Goal: Information Seeking & Learning: Learn about a topic

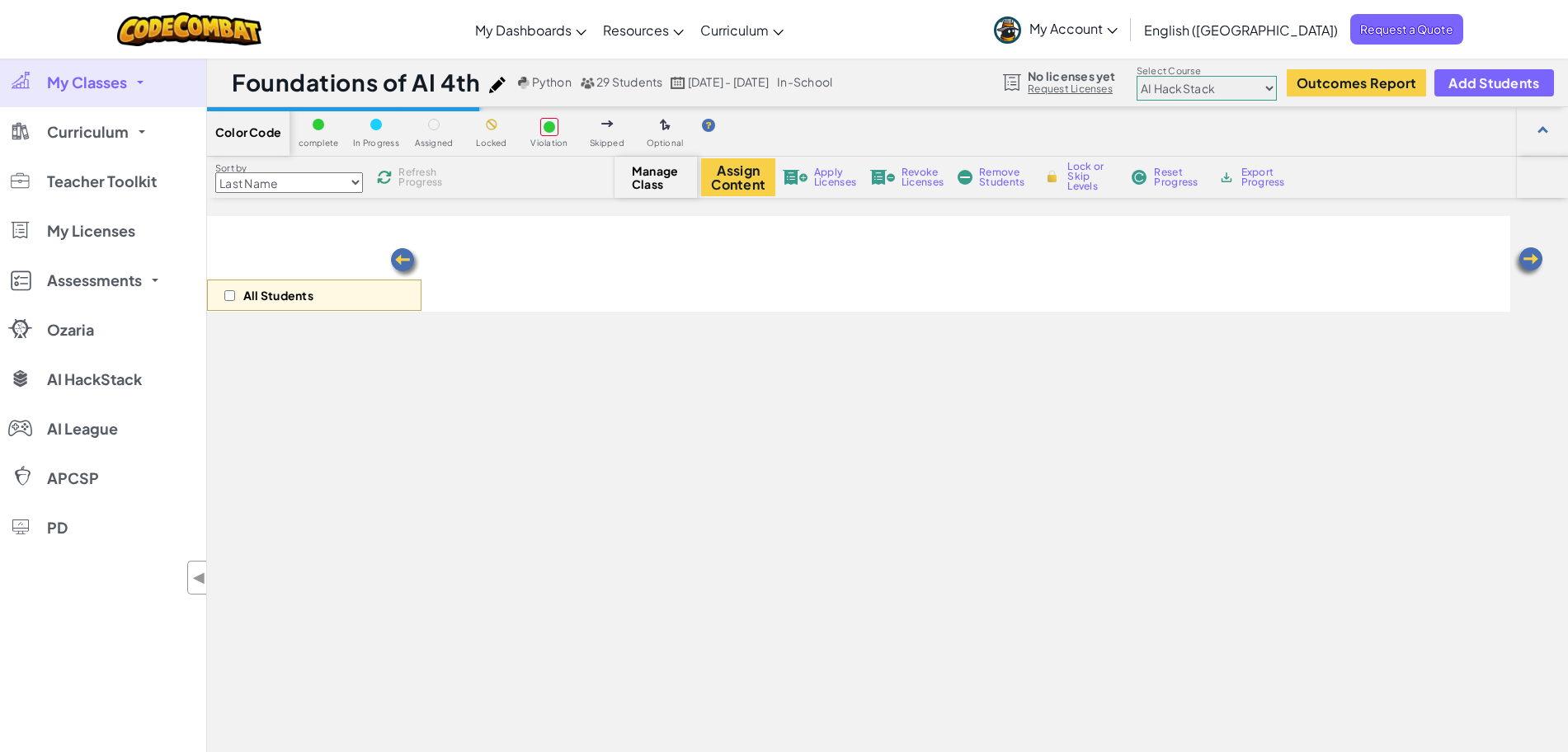
select select "663b25f11c568468efc8adde"
click at [56, 394] on link "AI HackStack" at bounding box center [103, 379] width 207 height 49
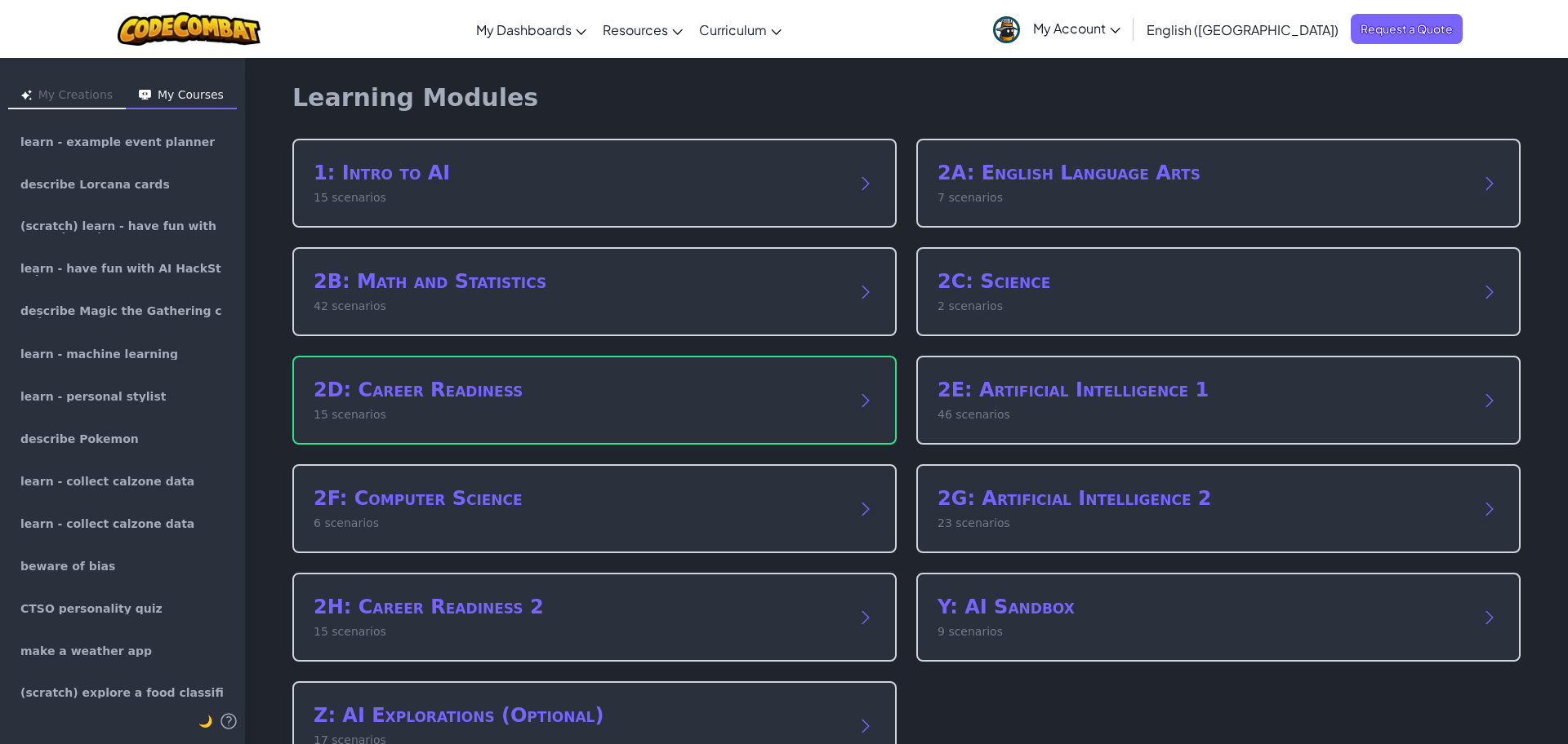
click at [1485, 86] on div "Learning Modules" at bounding box center [907, 98] width 1228 height 30
click at [655, 405] on div "2D: Career Readiness 15 scenarios" at bounding box center [578, 400] width 529 height 46
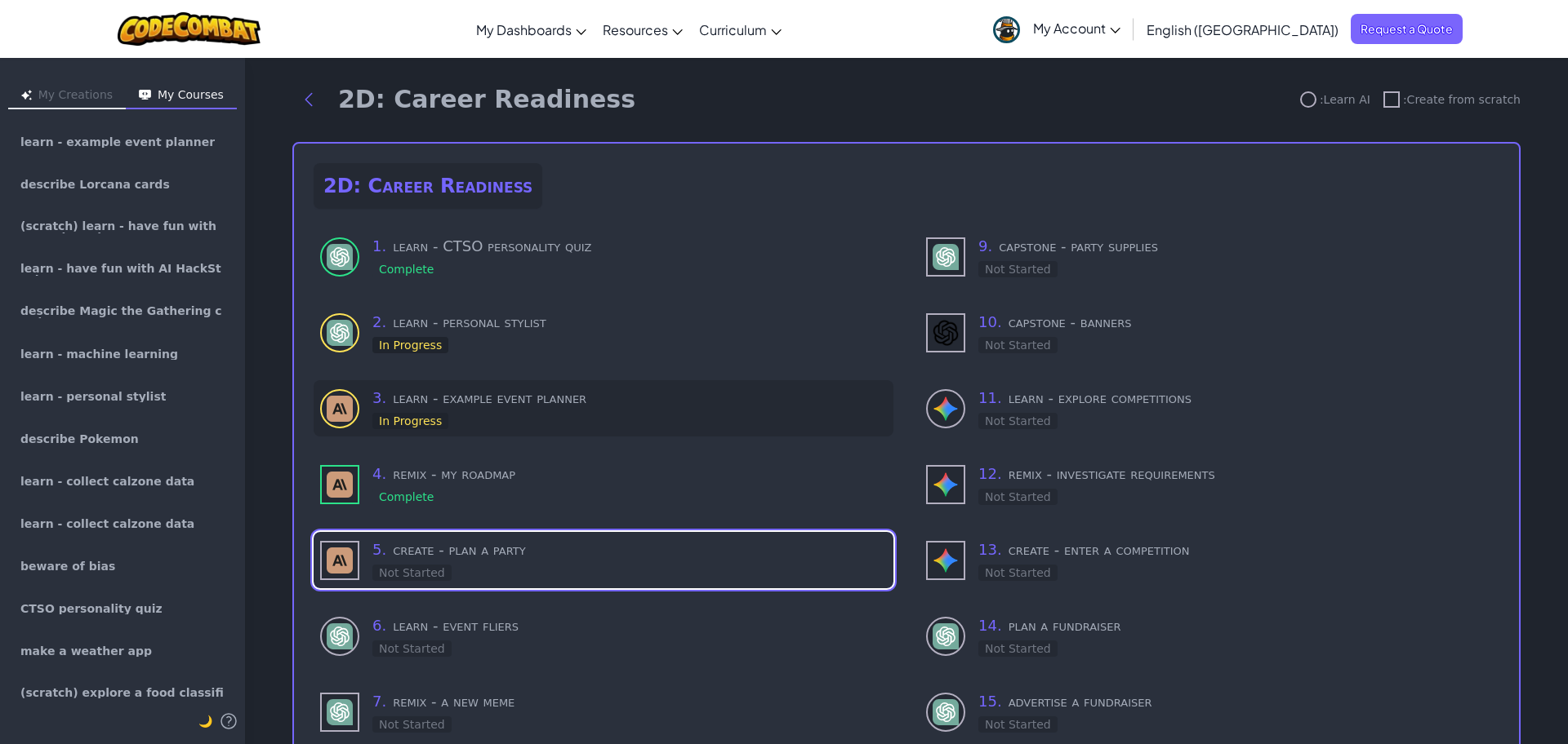
click at [512, 397] on h3 "3 . learn - example event planner" at bounding box center [630, 399] width 514 height 23
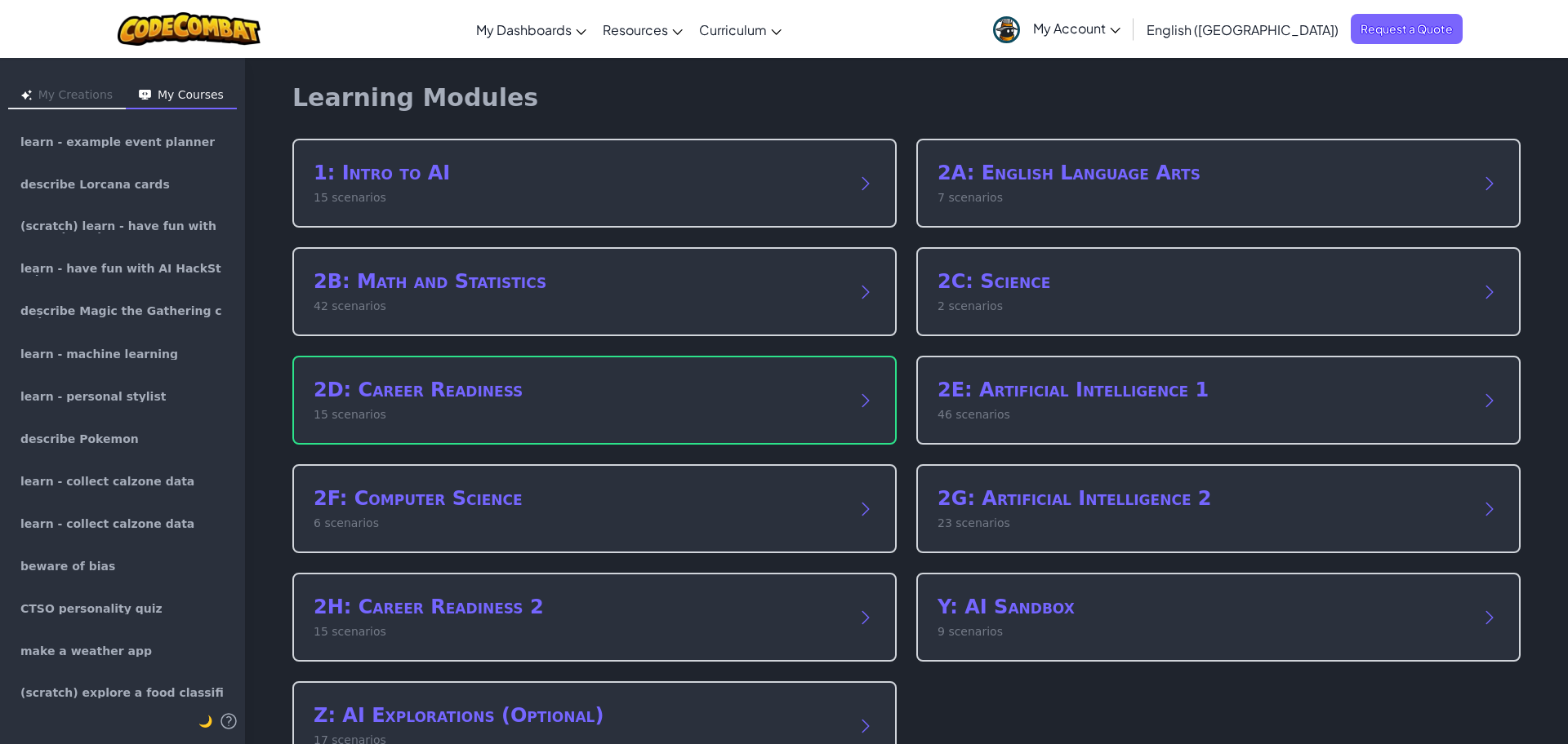
click at [400, 420] on p "15 scenarios" at bounding box center [578, 414] width 529 height 17
